Goal: Transaction & Acquisition: Purchase product/service

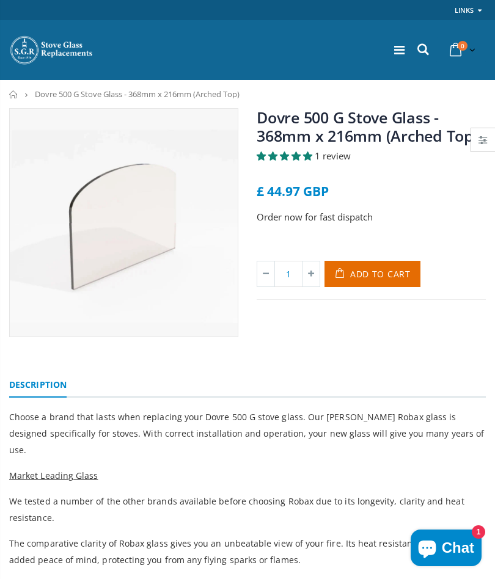
click at [426, 53] on icon at bounding box center [423, 50] width 16 height 16
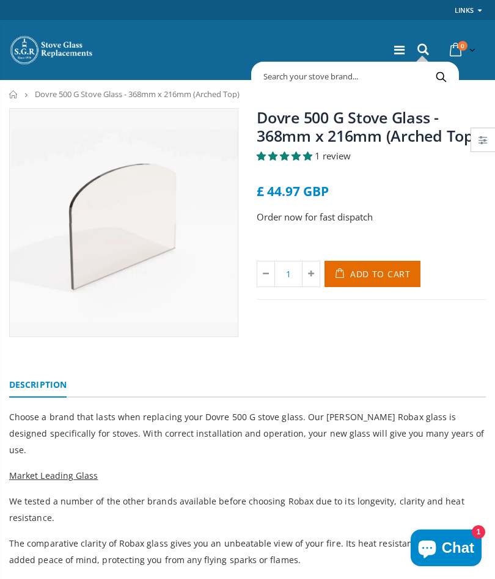
click at [294, 65] on input "text" at bounding box center [405, 76] width 302 height 23
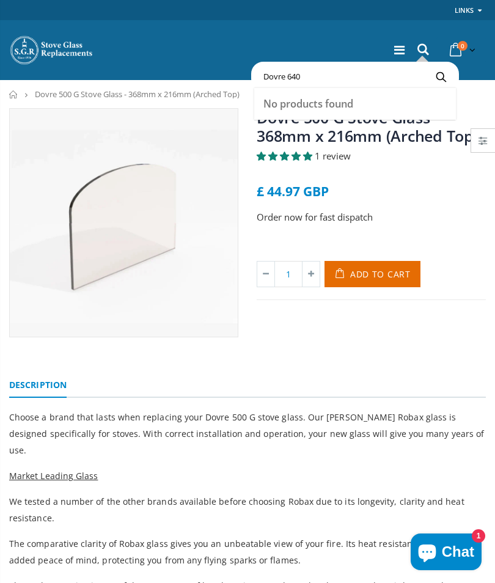
type input "Dovre 640"
click at [440, 76] on button "Search" at bounding box center [440, 76] width 27 height 23
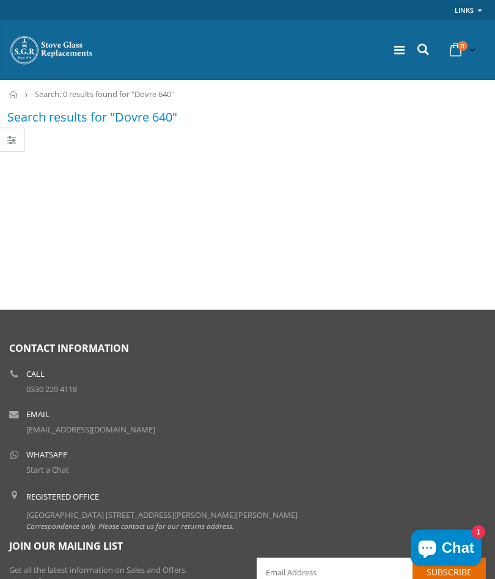
click at [420, 49] on icon at bounding box center [423, 50] width 16 height 16
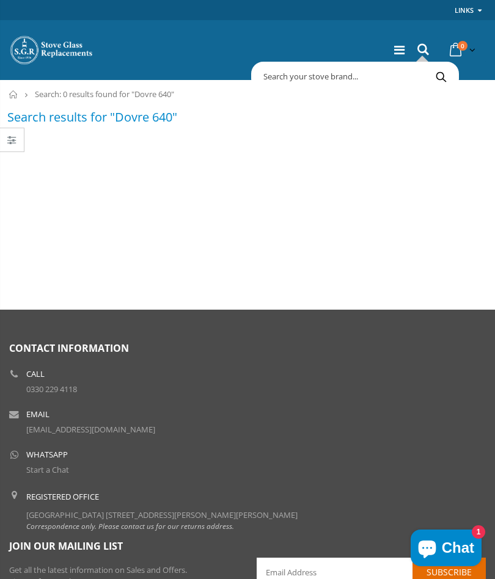
click at [406, 42] on div at bounding box center [399, 50] width 19 height 24
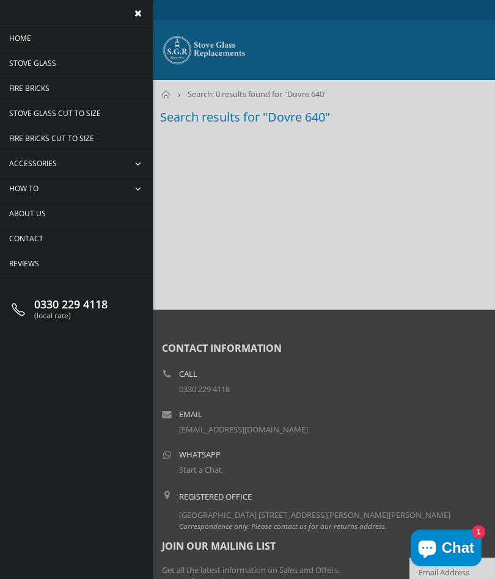
click at [45, 60] on span "Stove Glass" at bounding box center [32, 63] width 47 height 10
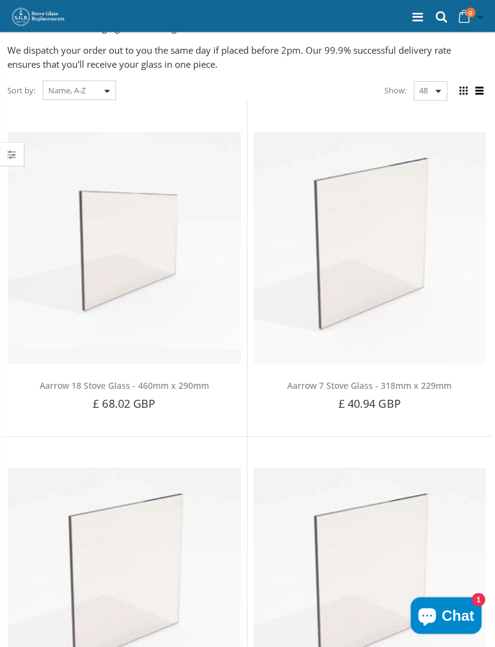
scroll to position [114, 0]
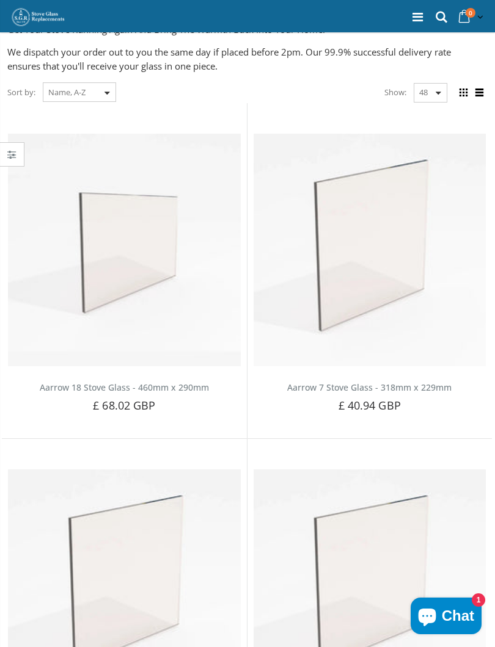
click at [101, 92] on select "Featured Best Selling Name, A-Z Name, Z-A Price, low to high Price, high to low…" at bounding box center [79, 92] width 73 height 20
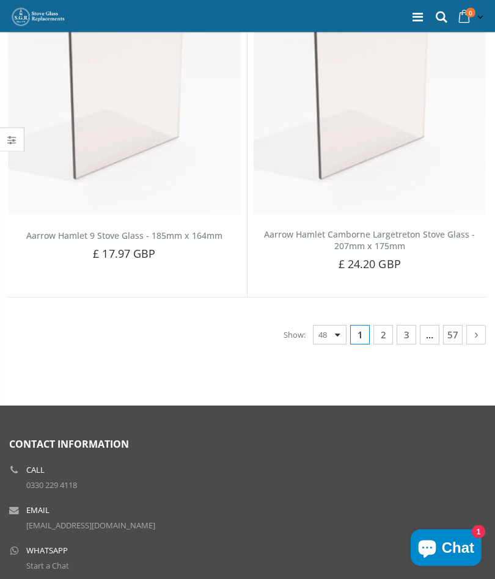
scroll to position [8292, 0]
click at [380, 325] on link "2" at bounding box center [383, 335] width 20 height 20
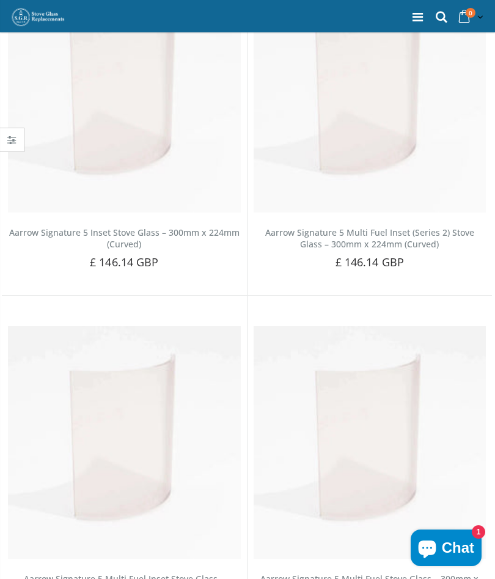
scroll to position [7977, 0]
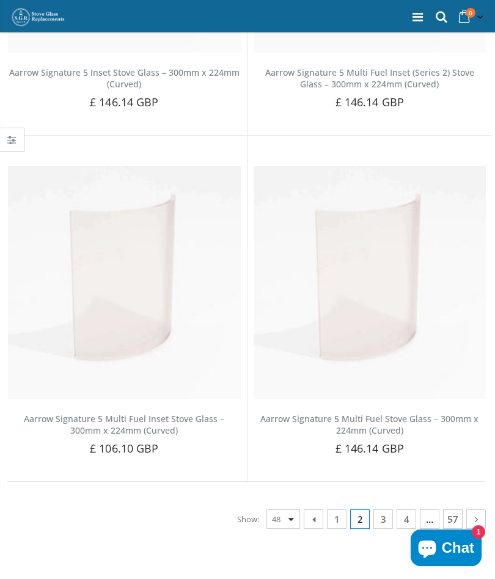
click at [405, 509] on link "4" at bounding box center [406, 519] width 20 height 20
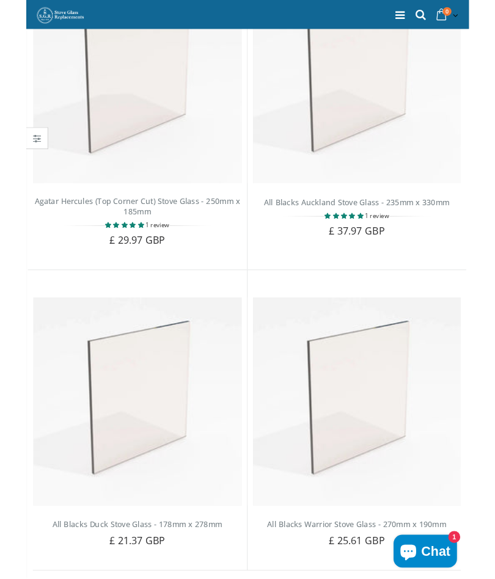
scroll to position [8347, 0]
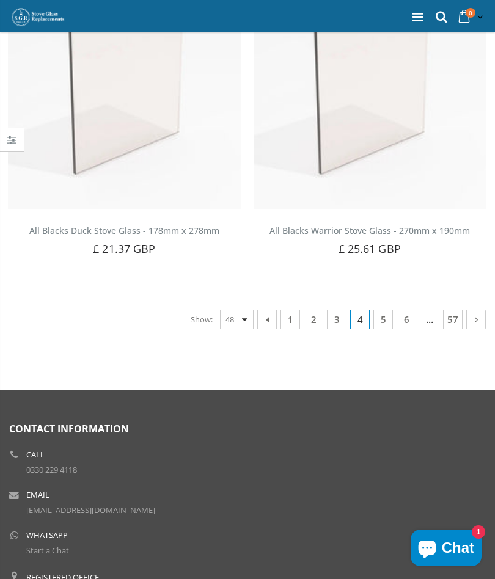
click at [414, 310] on link "6" at bounding box center [406, 320] width 20 height 20
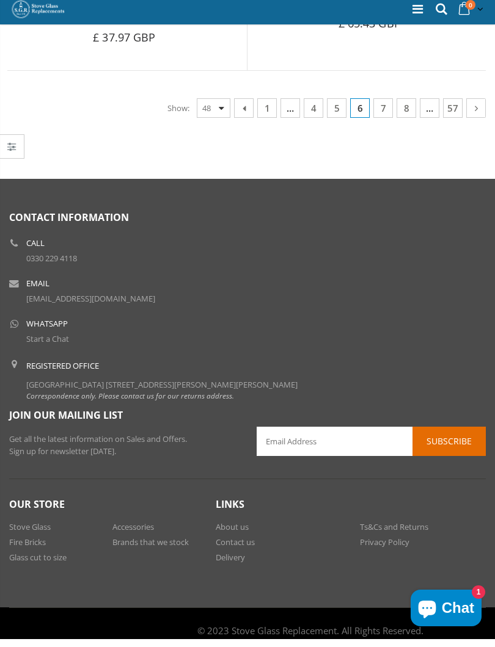
scroll to position [8391, 0]
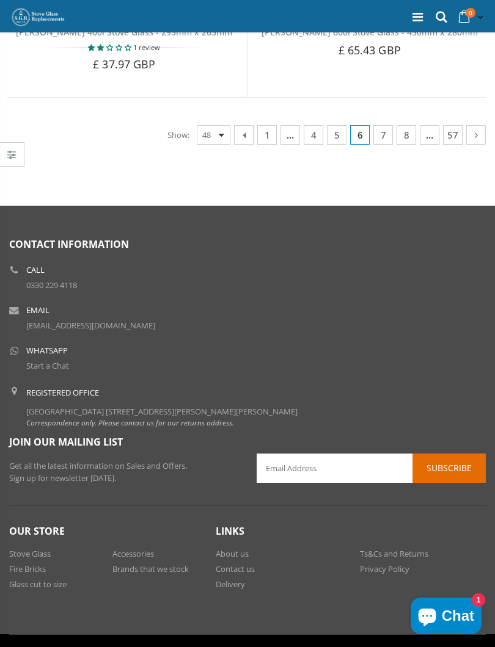
click at [411, 125] on link "8" at bounding box center [406, 135] width 20 height 20
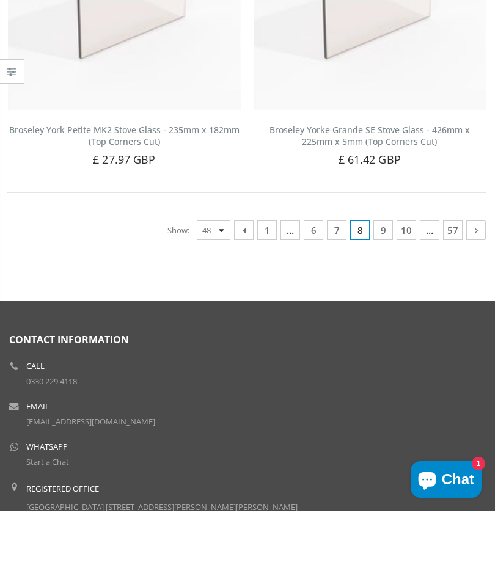
scroll to position [8413, 0]
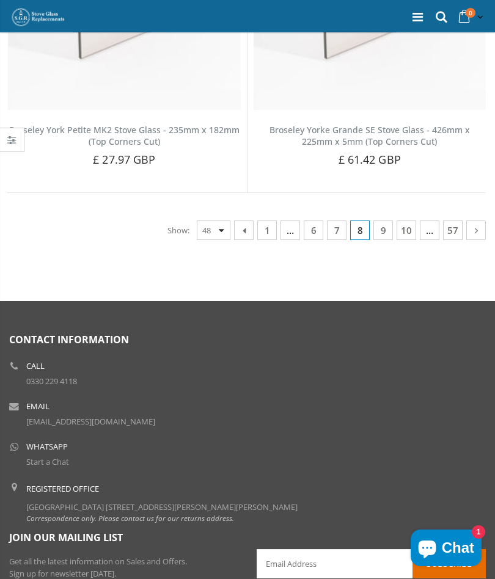
click at [427, 334] on div "Contact Information Call [PHONE_NUMBER] Email [EMAIL_ADDRESS][DOMAIN_NAME] What…" at bounding box center [247, 431] width 476 height 195
click at [412, 220] on link "10" at bounding box center [406, 230] width 20 height 20
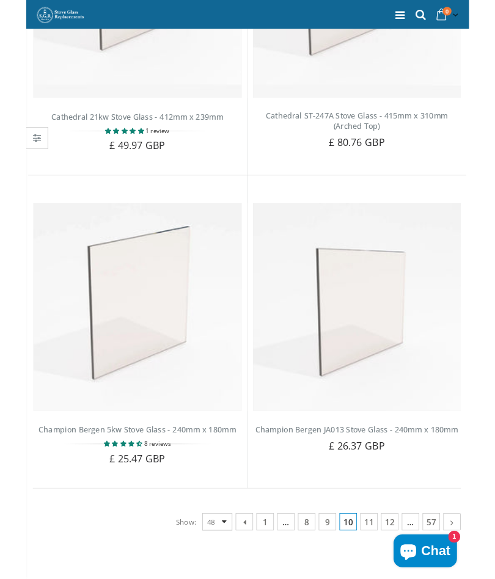
scroll to position [8446, 0]
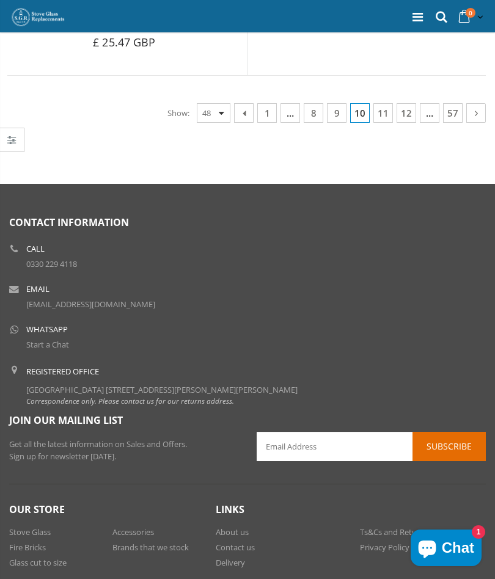
click at [408, 103] on link "12" at bounding box center [406, 113] width 20 height 20
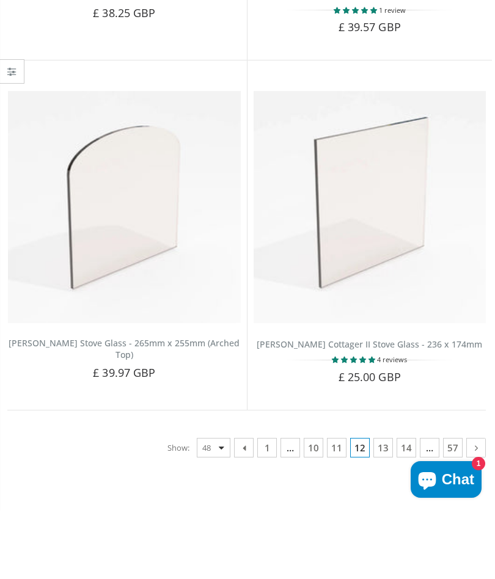
scroll to position [8175, 0]
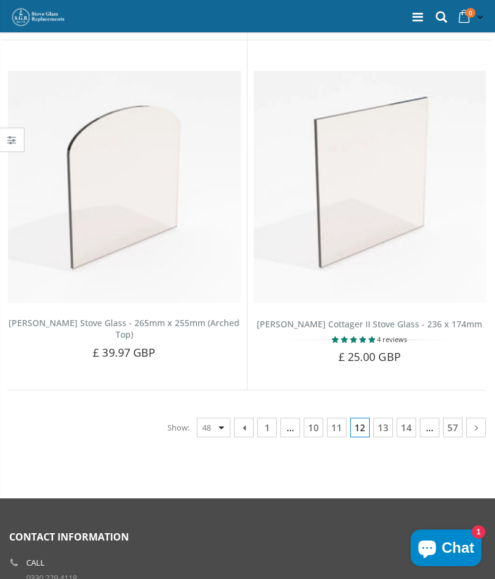
click at [409, 418] on link "14" at bounding box center [406, 428] width 20 height 20
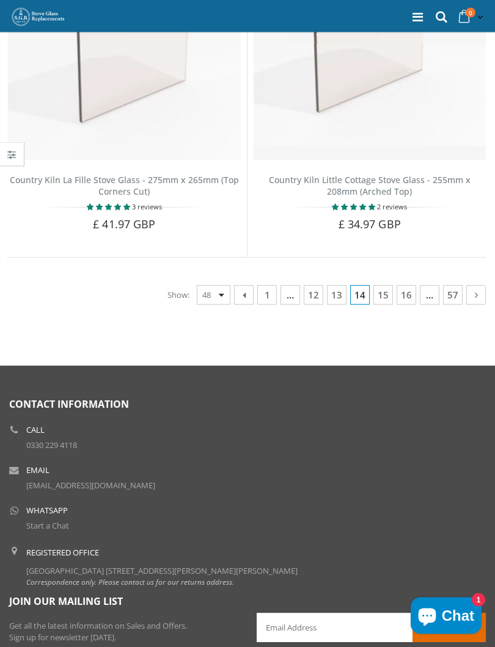
scroll to position [8457, 0]
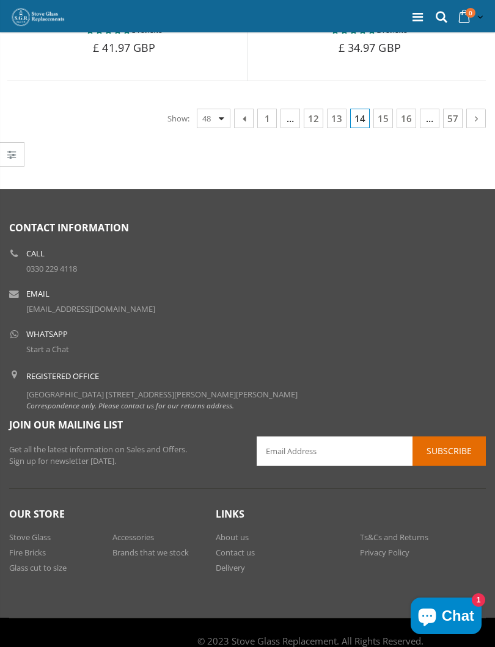
click at [409, 109] on link "16" at bounding box center [406, 119] width 20 height 20
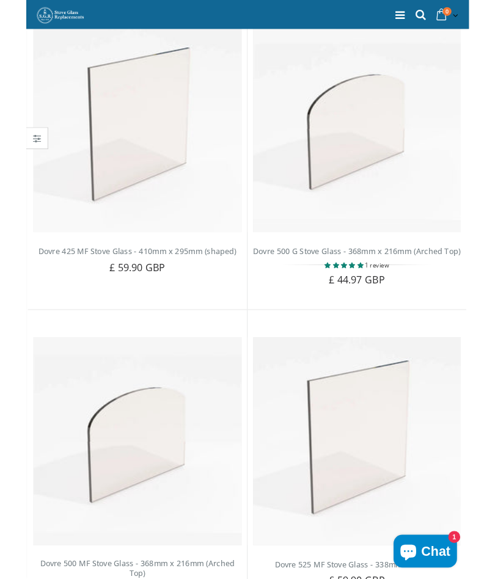
scroll to position [4746, 0]
